Goal: Find specific page/section: Find specific page/section

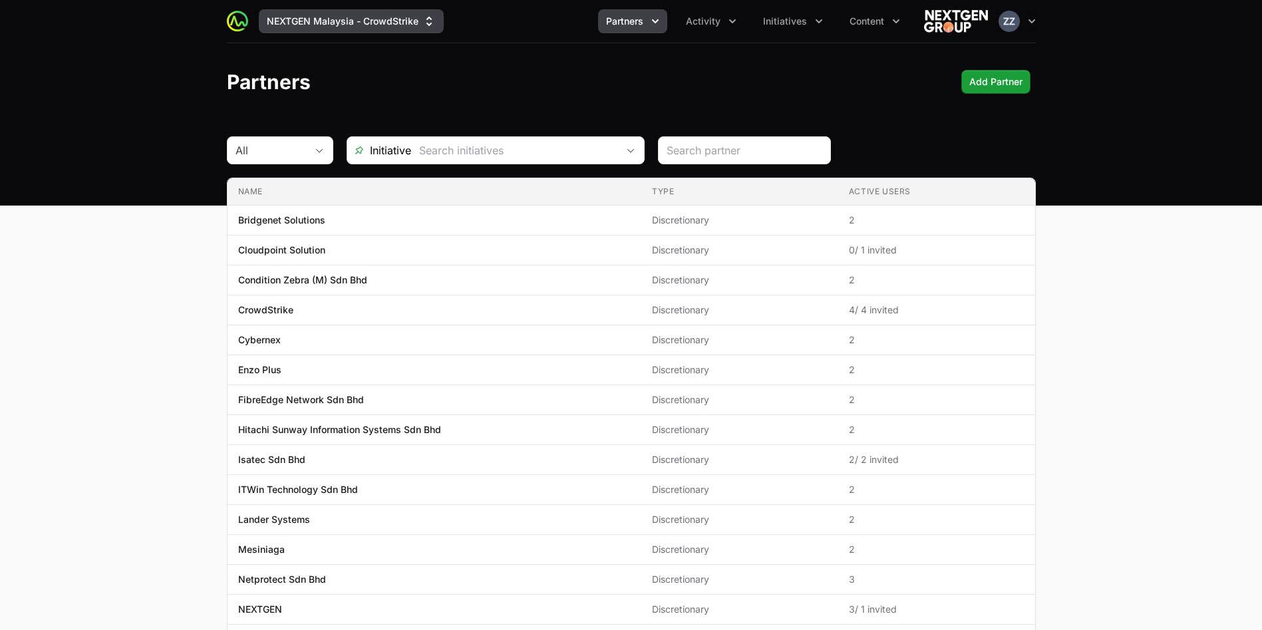
click at [391, 10] on button "NEXTGEN Malaysia - CrowdStrike" at bounding box center [351, 21] width 185 height 24
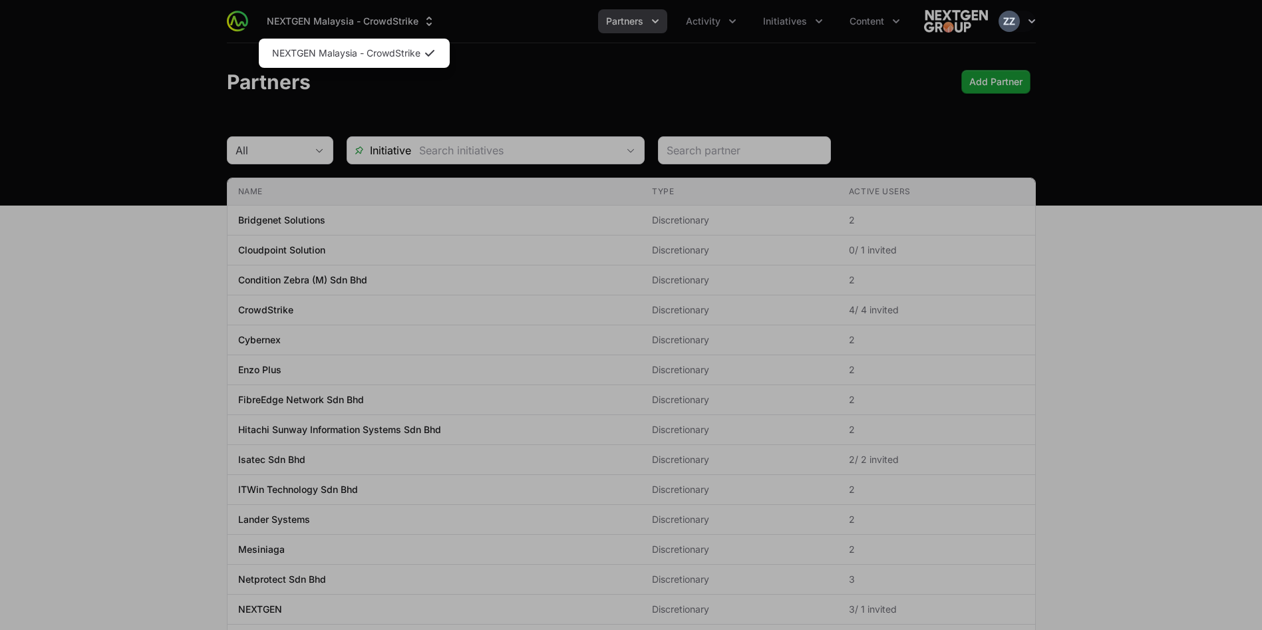
click at [563, 66] on div "Supplier switch menu" at bounding box center [631, 315] width 1262 height 630
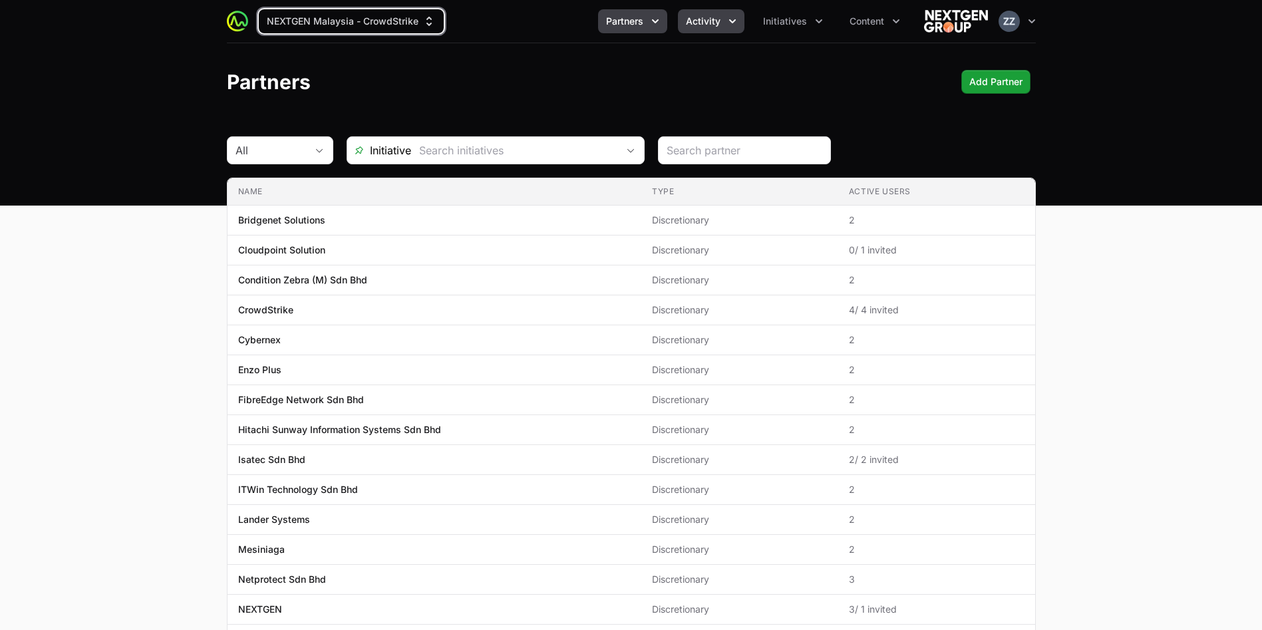
click at [718, 15] on span "Activity" at bounding box center [703, 21] width 35 height 13
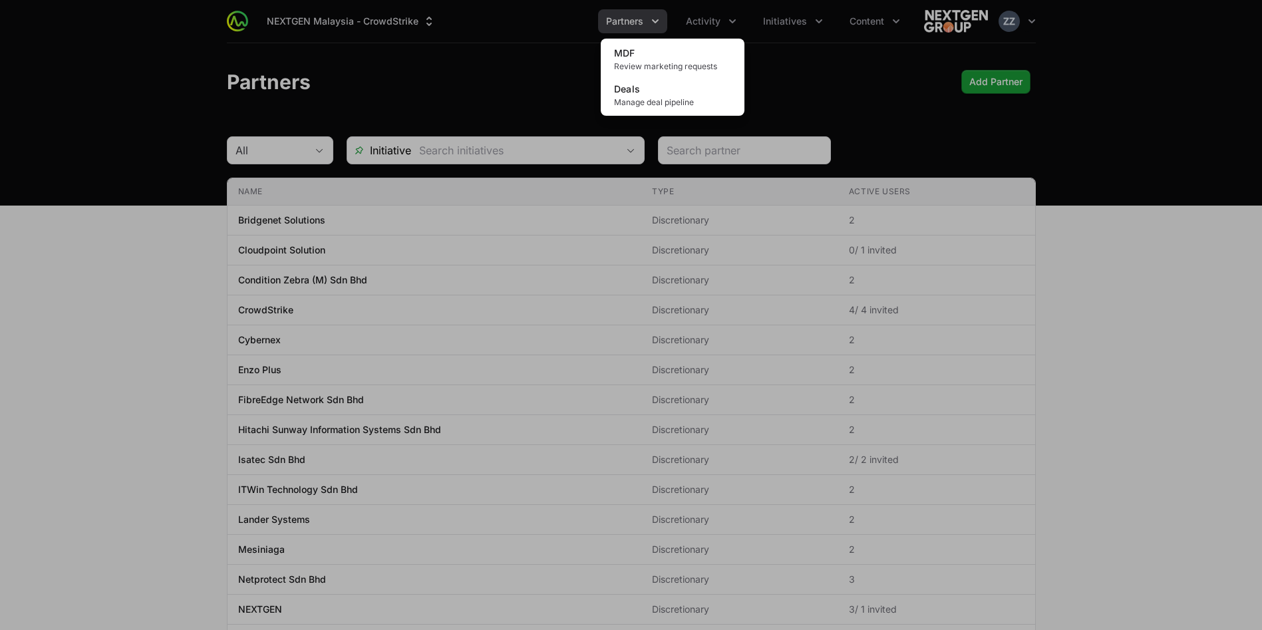
click at [815, 23] on div "Activity menu" at bounding box center [631, 315] width 1262 height 630
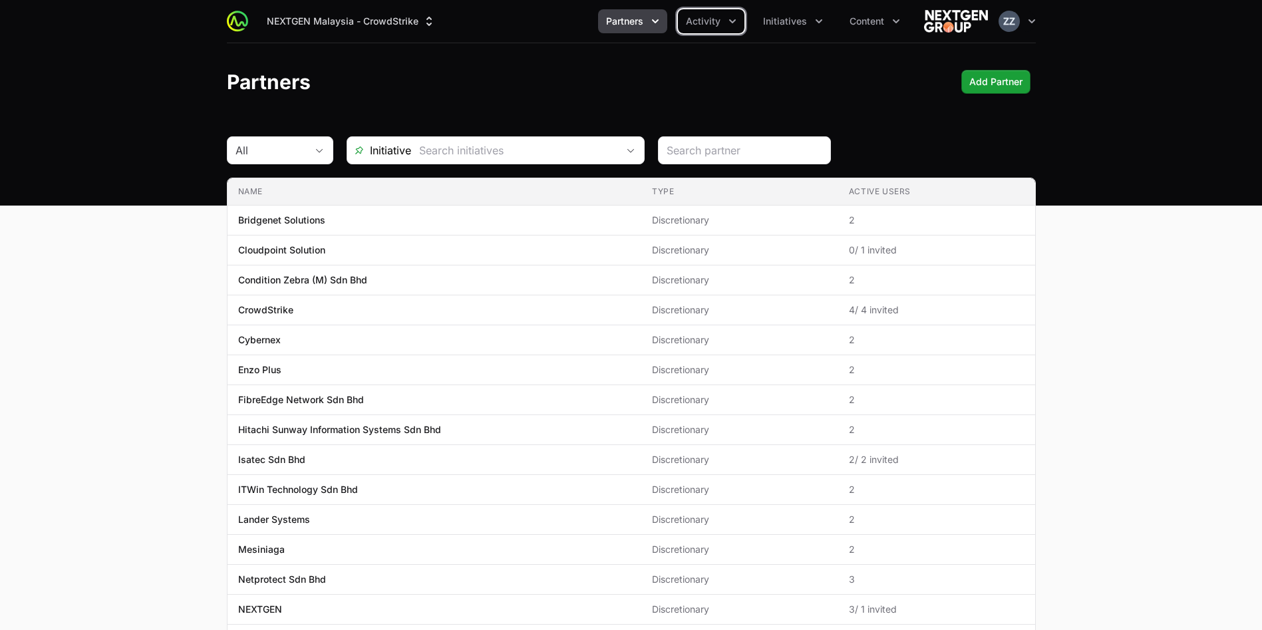
click at [815, 23] on icon "Initiatives menu" at bounding box center [818, 21] width 13 height 13
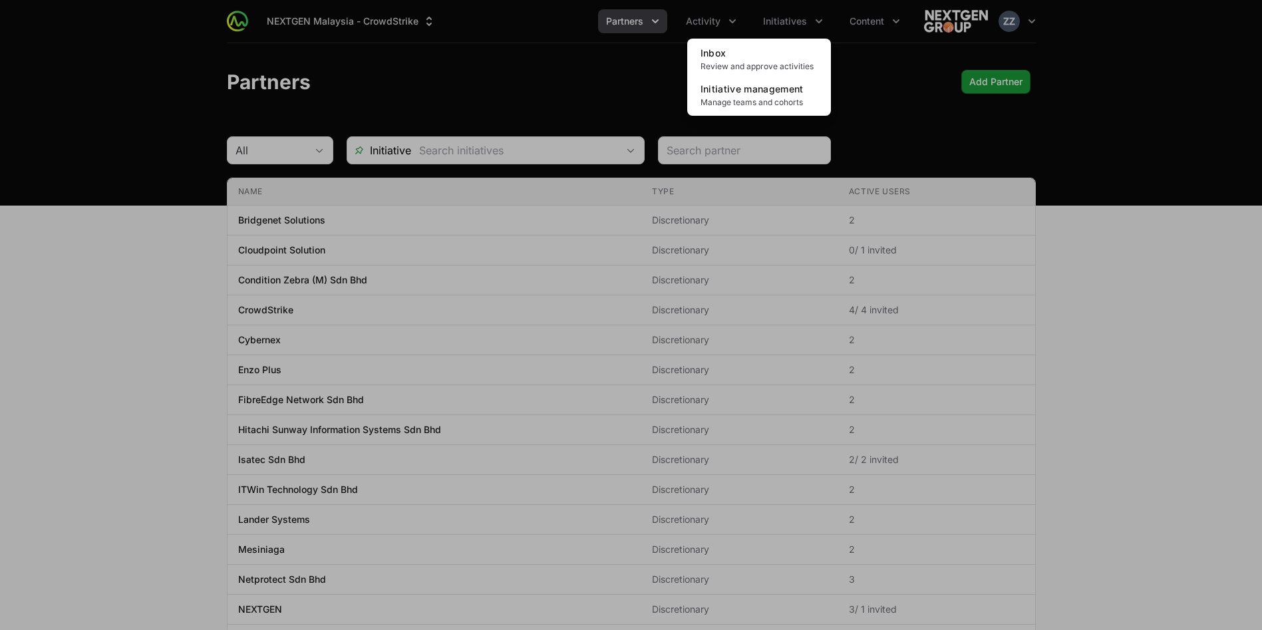
click at [867, 19] on div "Initiatives menu" at bounding box center [631, 315] width 1262 height 630
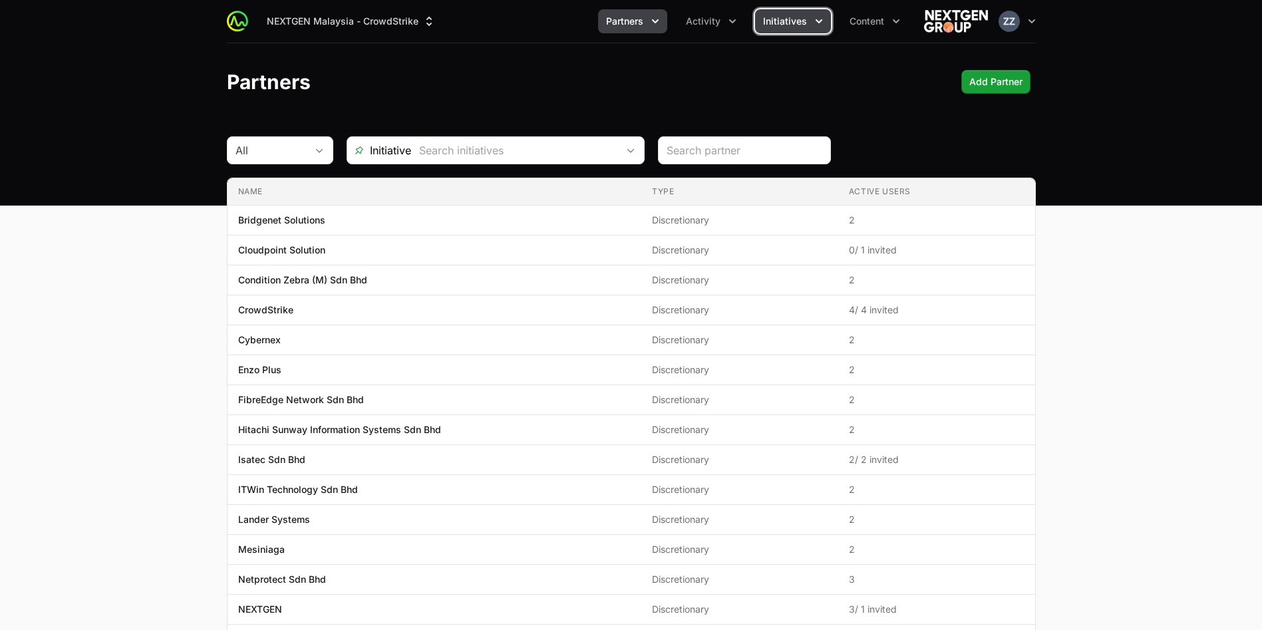
click at [791, 22] on span "Initiatives" at bounding box center [785, 21] width 44 height 13
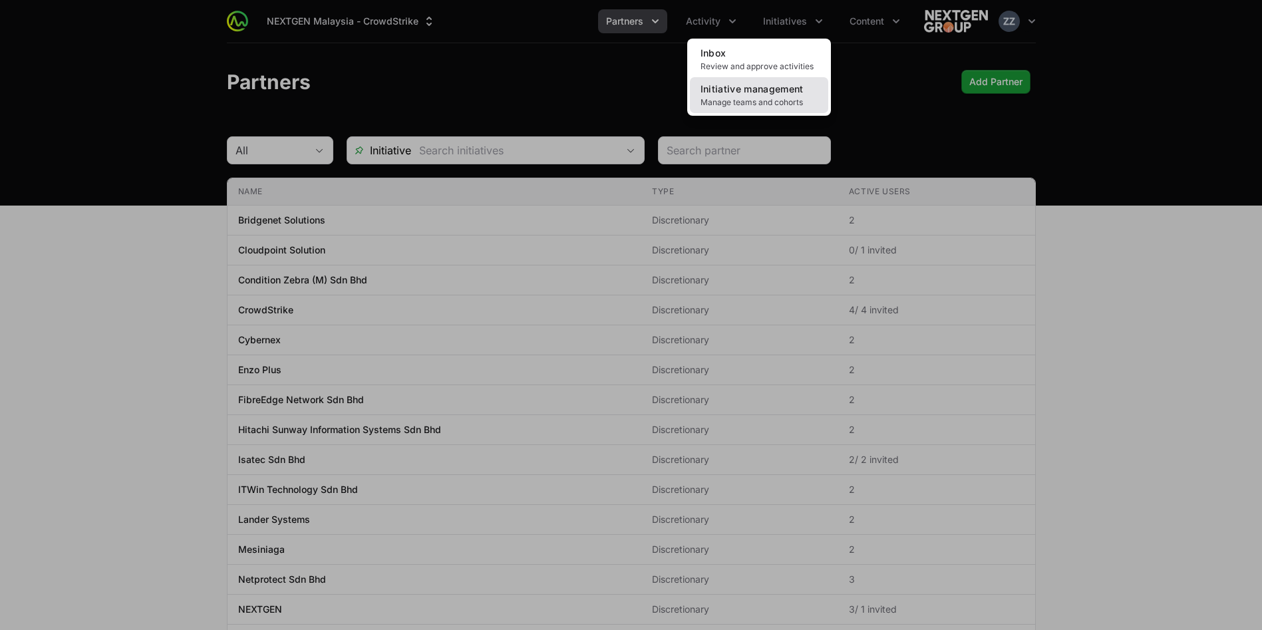
click at [780, 104] on span "Manage teams and cohorts" at bounding box center [758, 102] width 117 height 11
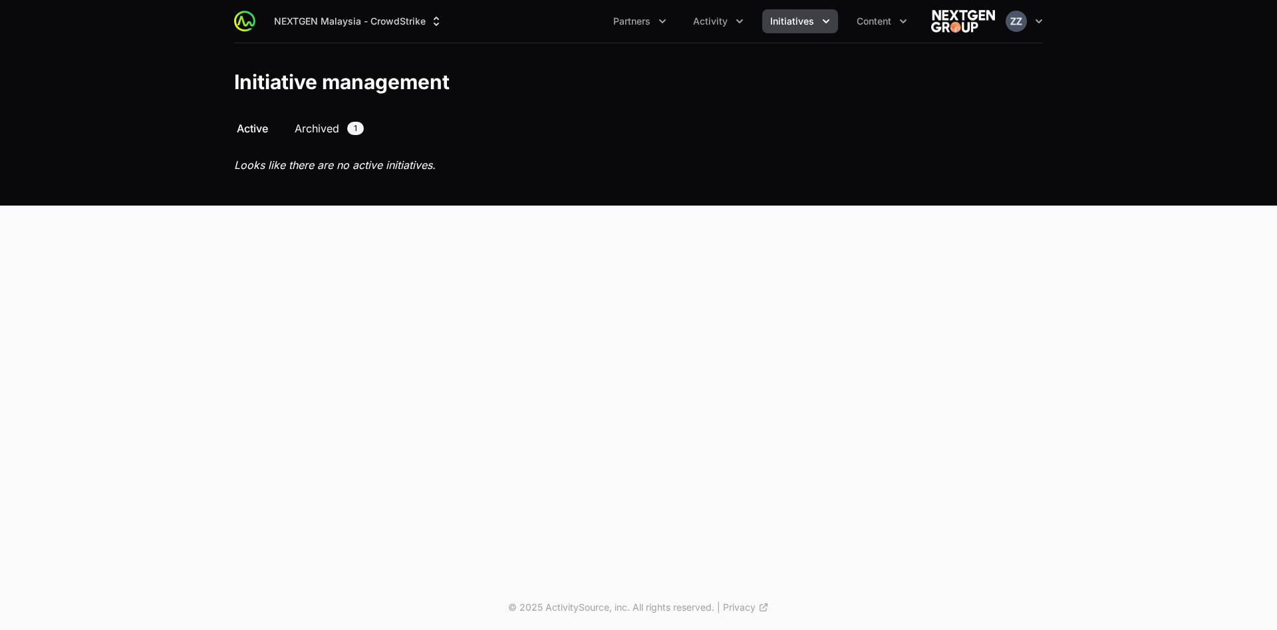
click at [341, 128] on link "Archived 1" at bounding box center [329, 128] width 74 height 16
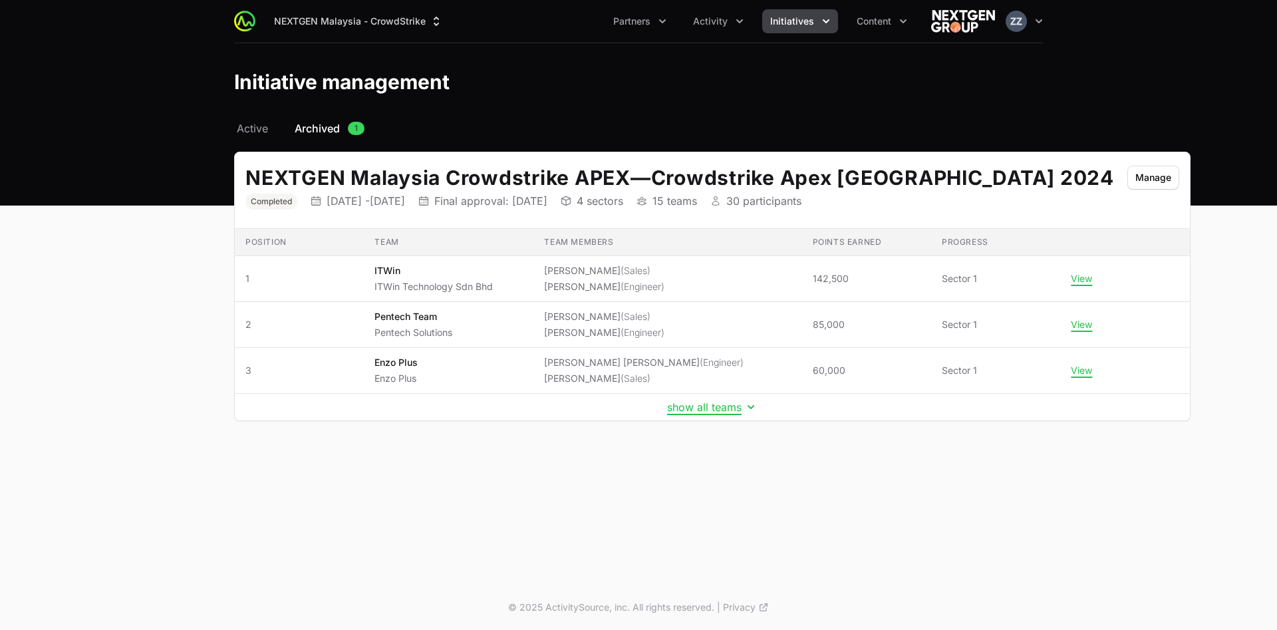
click at [612, 506] on div "NEXTGEN Malaysia - CrowdStrike Partners Activity Initiatives Content Open user …" at bounding box center [638, 292] width 1277 height 585
click at [644, 415] on td "show all teams" at bounding box center [712, 407] width 955 height 27
click at [667, 404] on button "show all teams" at bounding box center [712, 406] width 90 height 13
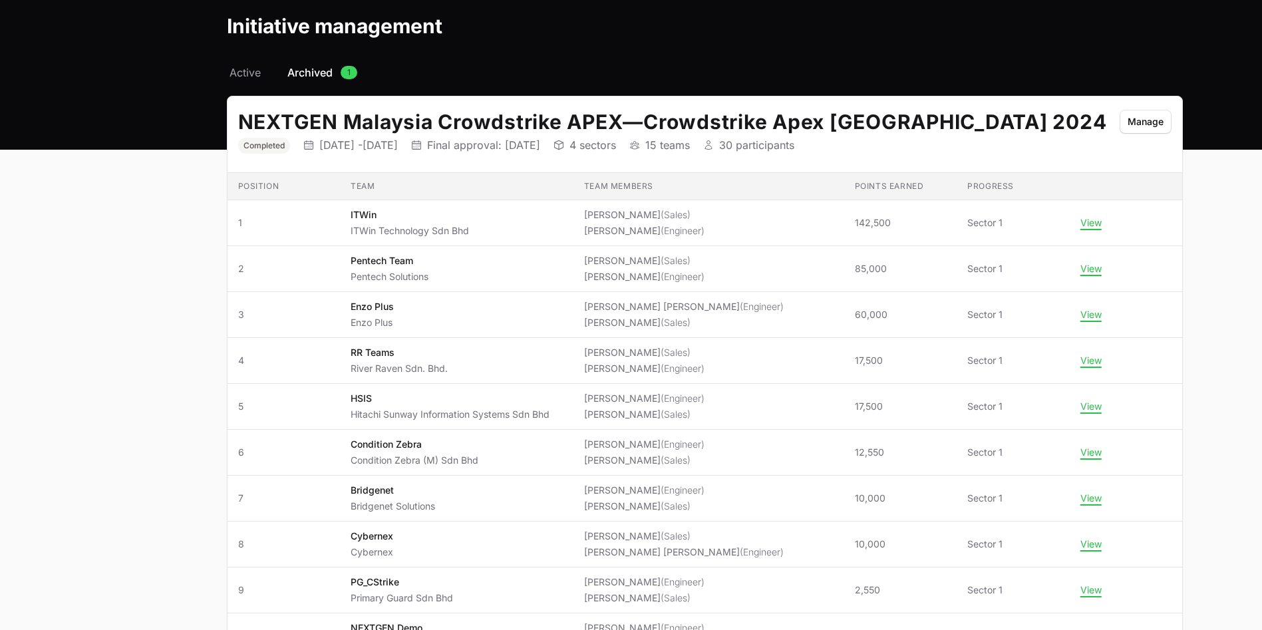
scroll to position [100, 0]
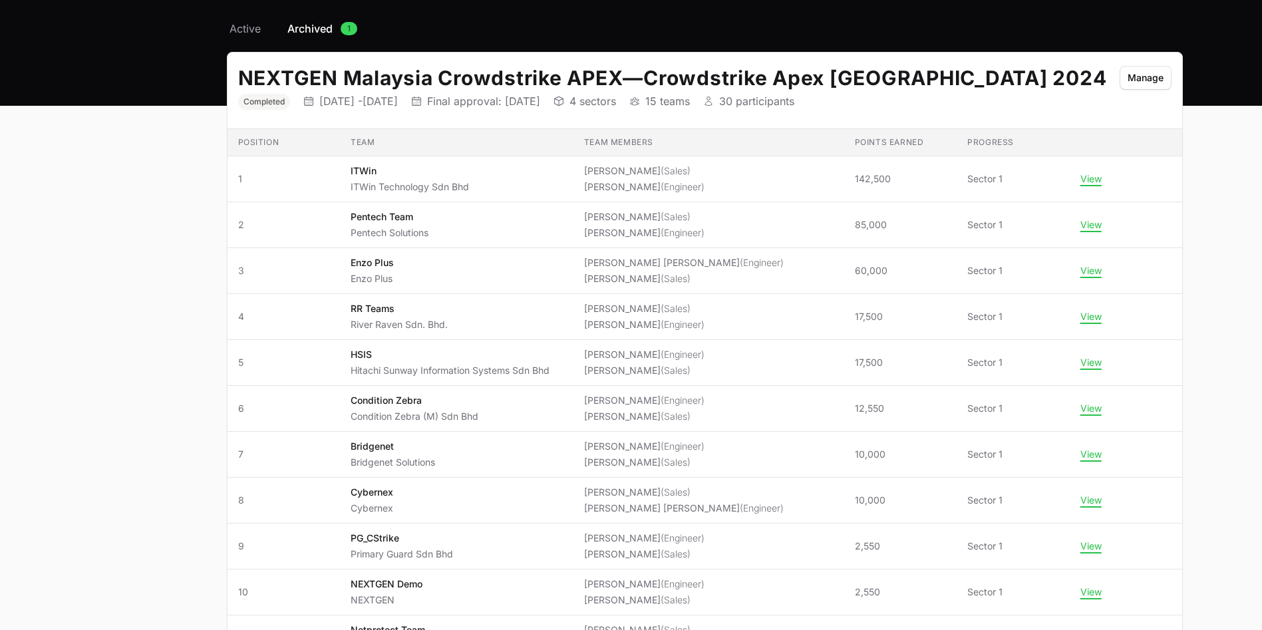
click at [106, 428] on main "Select a tab Active Archived Active Archived 1 NEXTGEN Malaysia Crowdstrike APE…" at bounding box center [631, 462] width 1262 height 883
